Goal: Navigation & Orientation: Find specific page/section

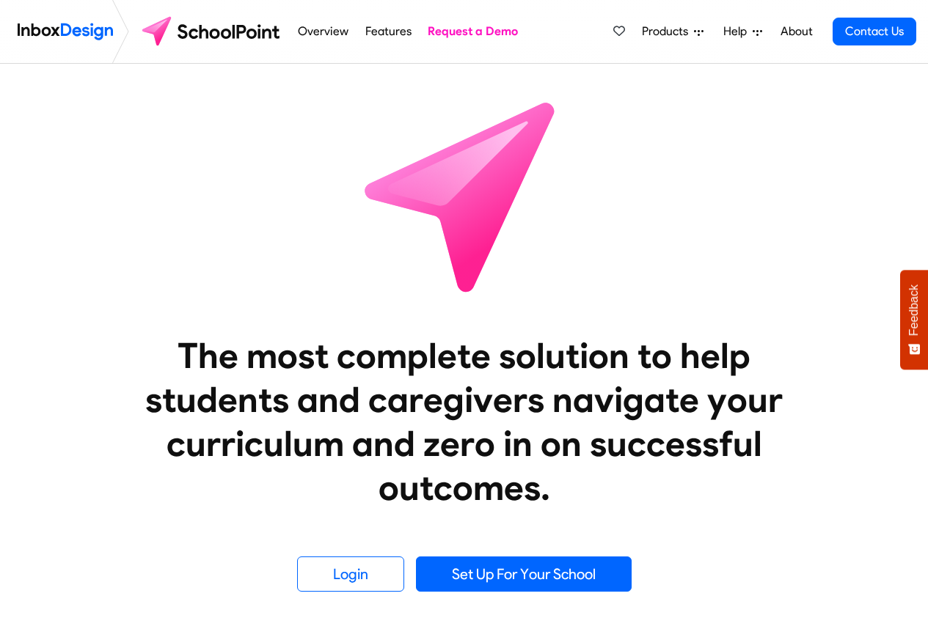
click at [643, 4] on div "Products Mobile APP Pricing Free Webinars & Training Browse all Features Login …" at bounding box center [762, 31] width 310 height 63
click at [659, 6] on div "Products Mobile APP Pricing Free Webinars & Training Browse all Features Login …" at bounding box center [762, 31] width 310 height 63
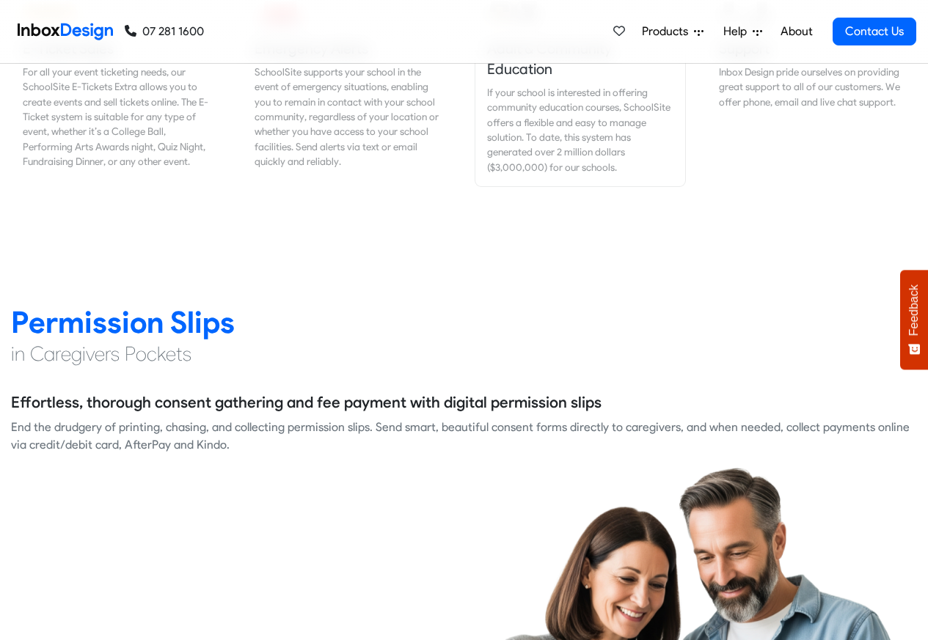
scroll to position [1848, 0]
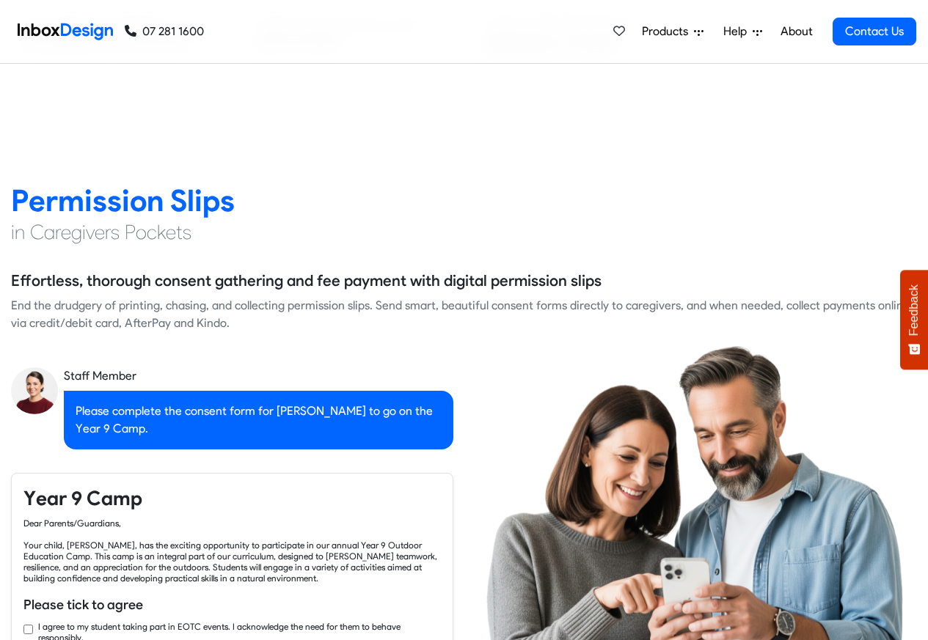
checkbox input "true"
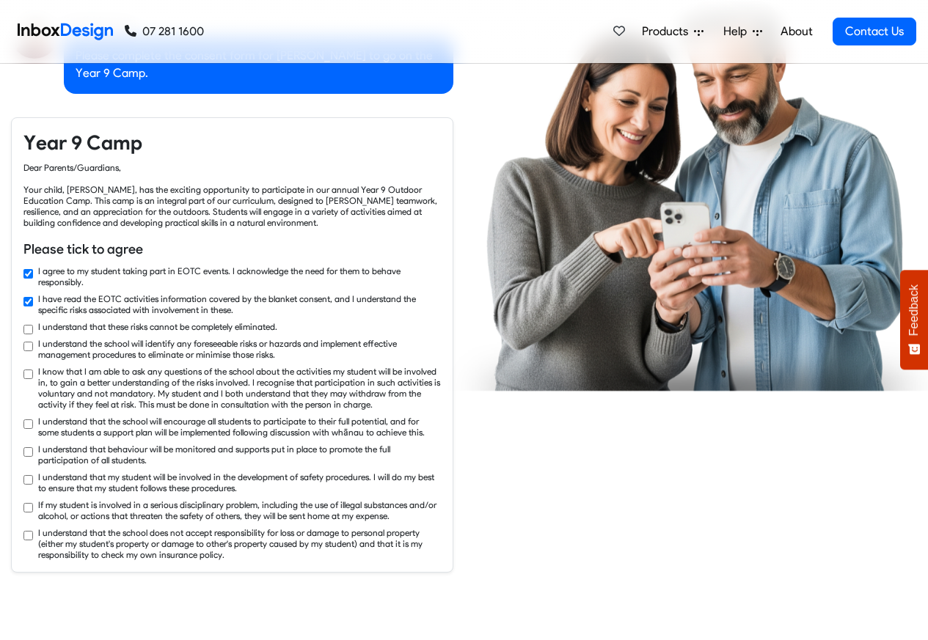
checkbox input "true"
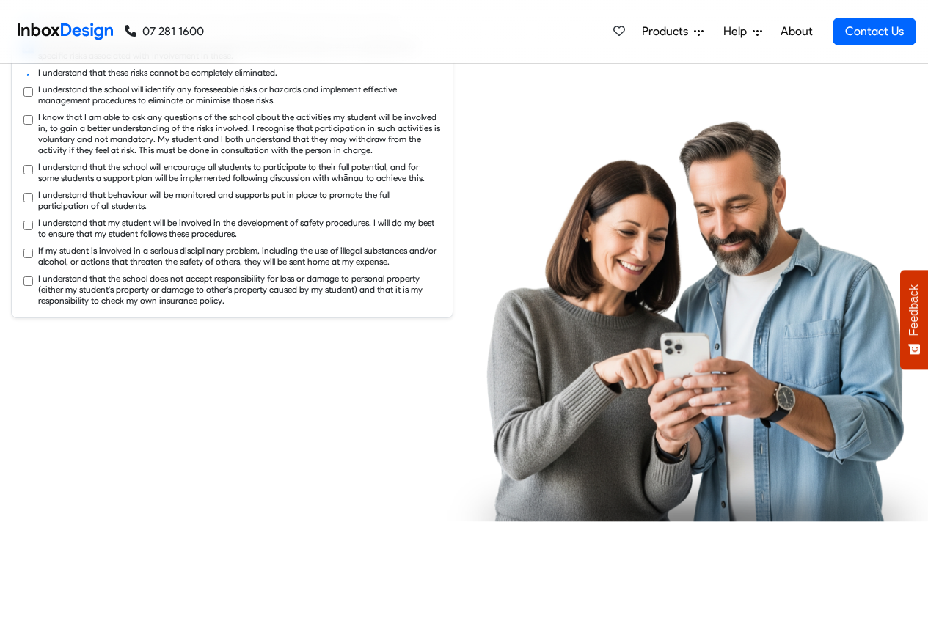
checkbox input "true"
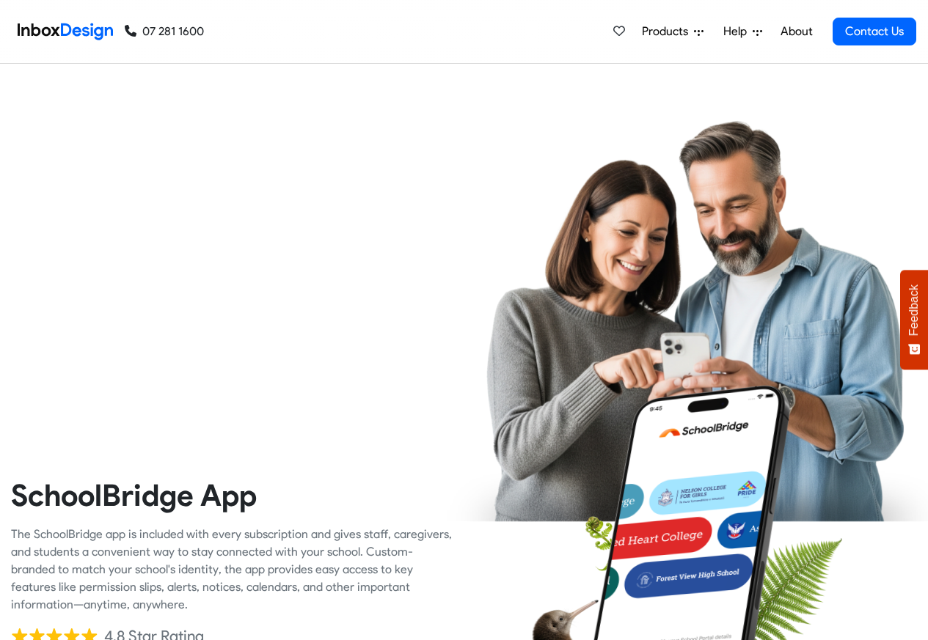
checkbox input "true"
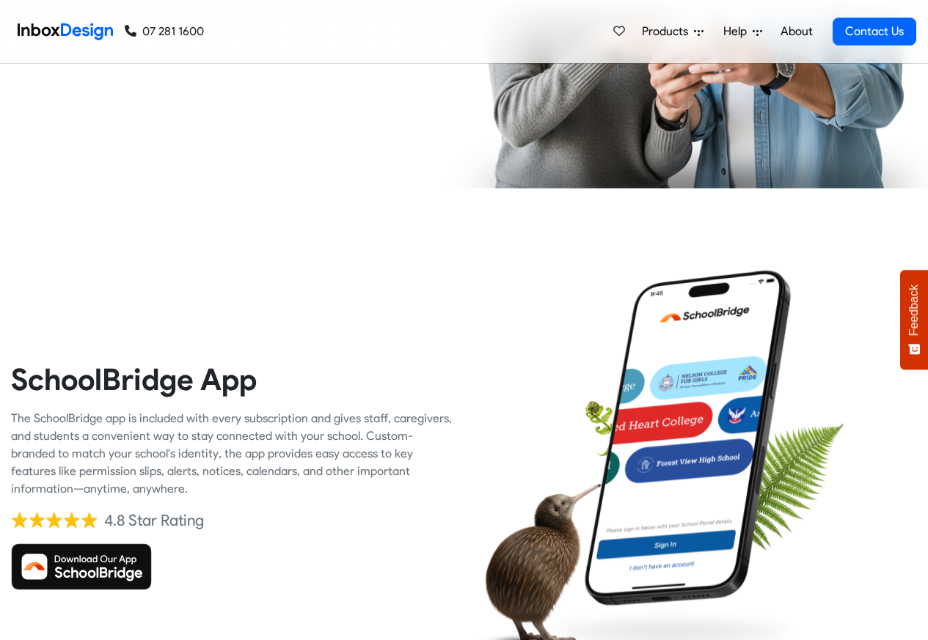
checkbox input "true"
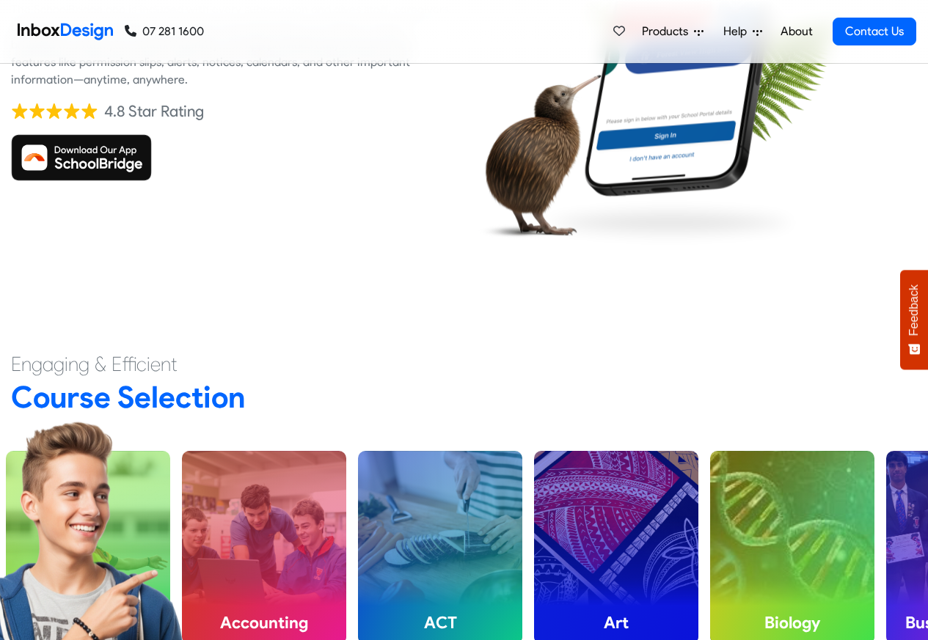
checkbox input "true"
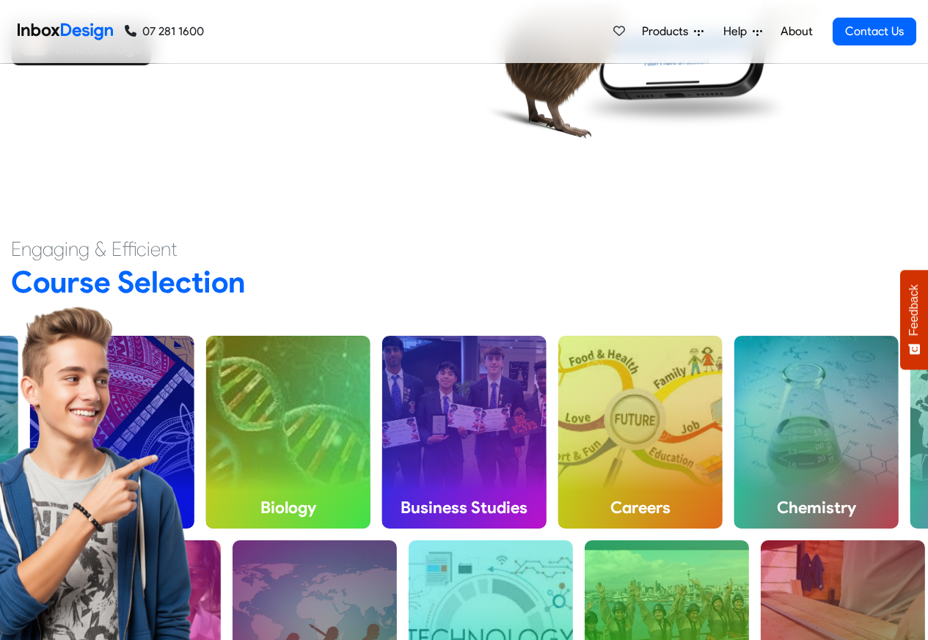
checkbox input "true"
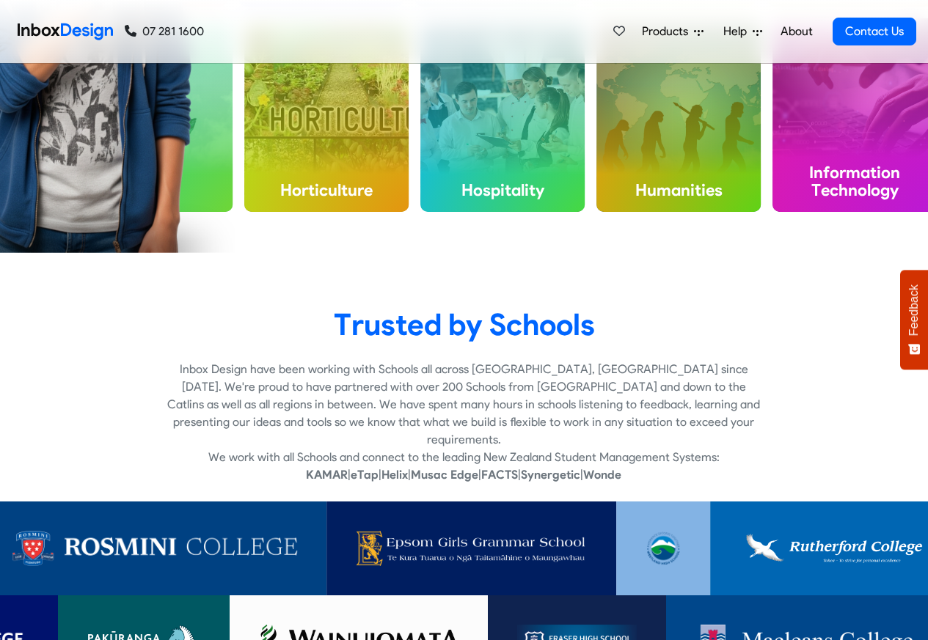
checkbox input "true"
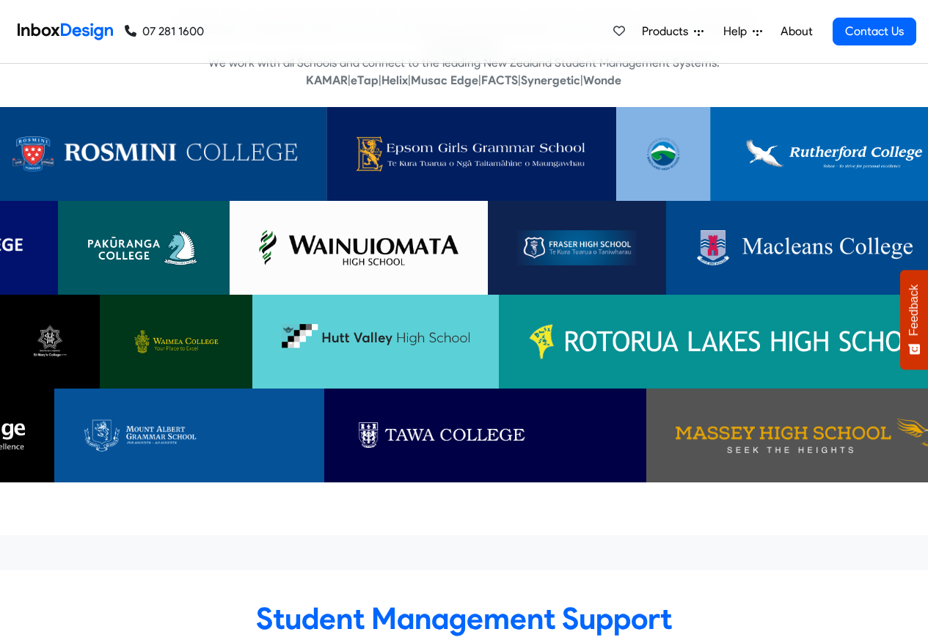
scroll to position [4489, 0]
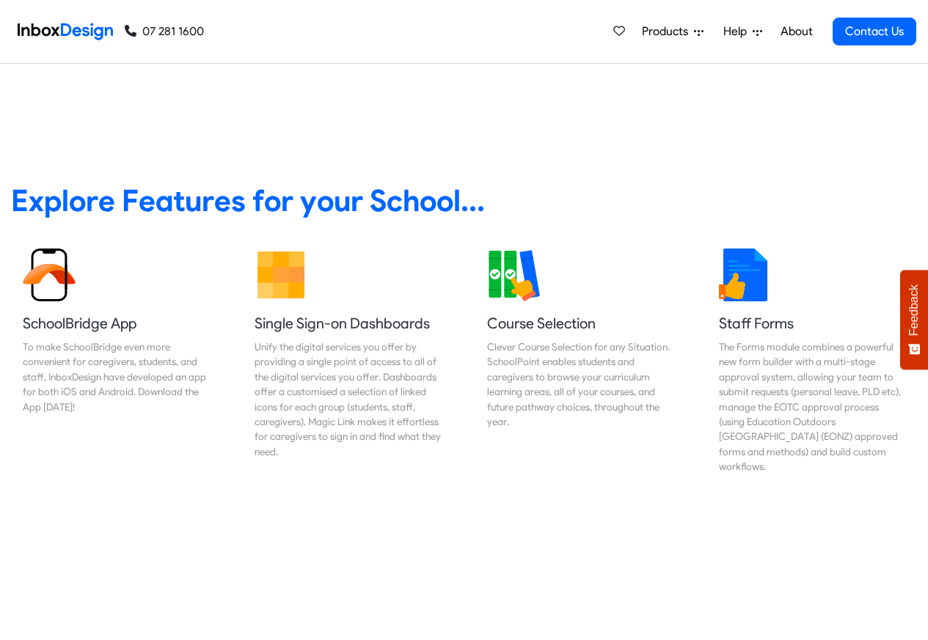
scroll to position [528, 0]
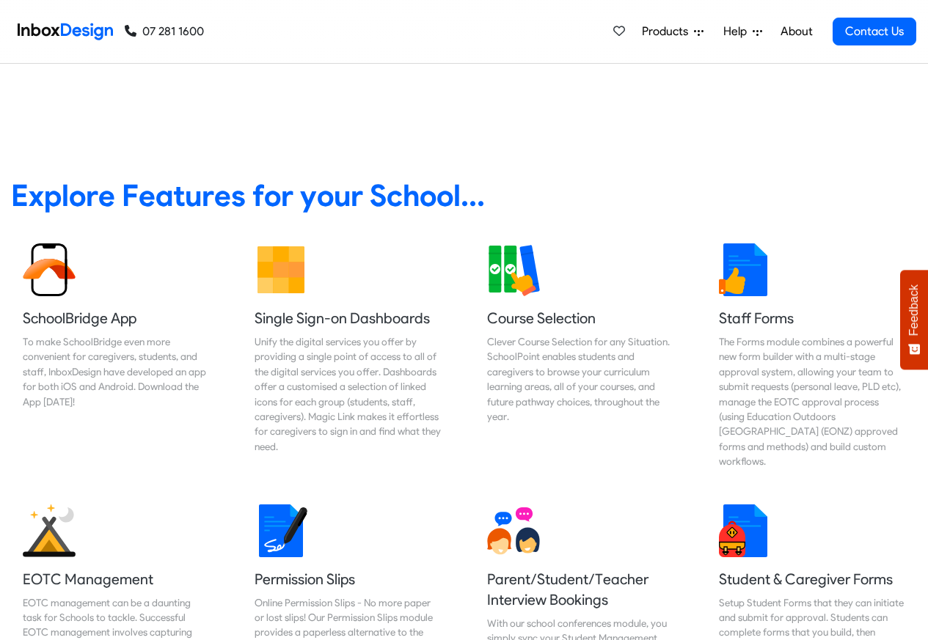
click at [672, 7] on div "Products Mobile APP Pricing Free Webinars & Training Browse all Features Login …" at bounding box center [762, 31] width 310 height 63
